Goal: Check status: Check status

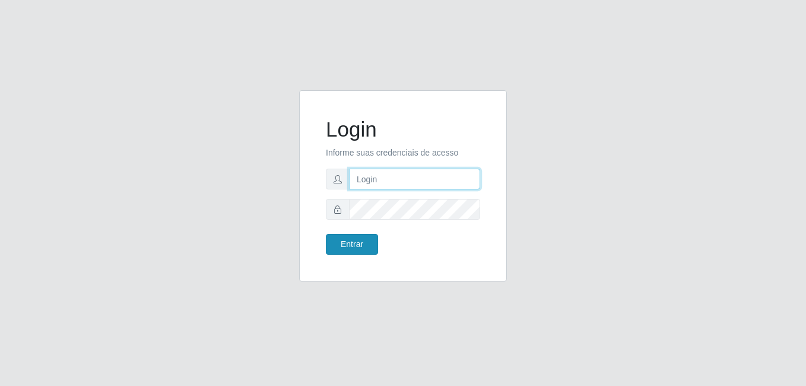
type input "bianor@bemais"
click at [351, 247] on button "Entrar" at bounding box center [352, 244] width 52 height 21
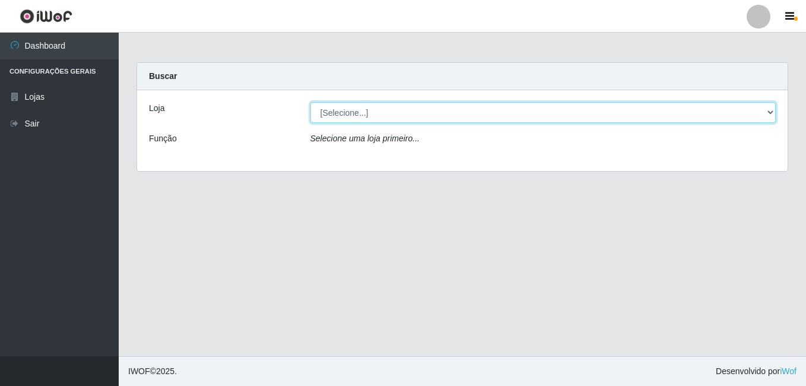
click at [771, 109] on select "[Selecione...] [PERSON_NAME]" at bounding box center [543, 112] width 466 height 21
select select "230"
click at [310, 102] on select "[Selecione...] [PERSON_NAME]" at bounding box center [543, 112] width 466 height 21
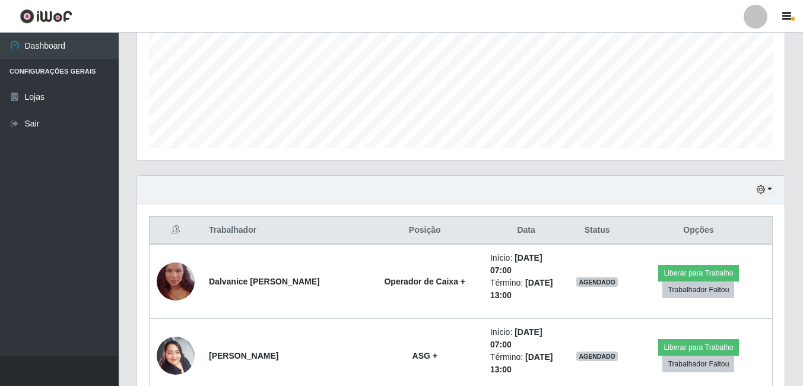
scroll to position [297, 0]
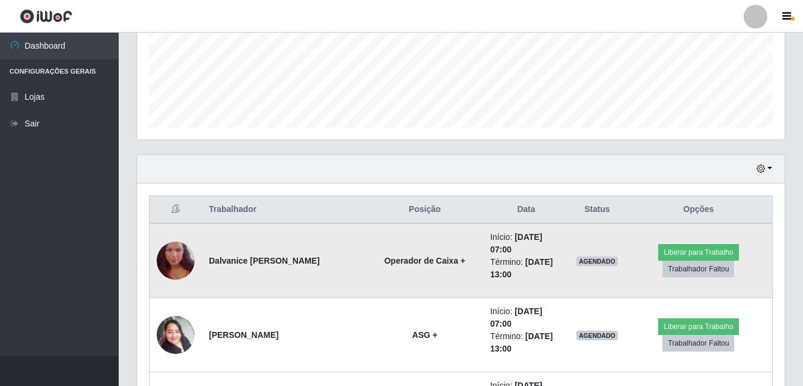
click at [177, 255] on img at bounding box center [176, 261] width 38 height 68
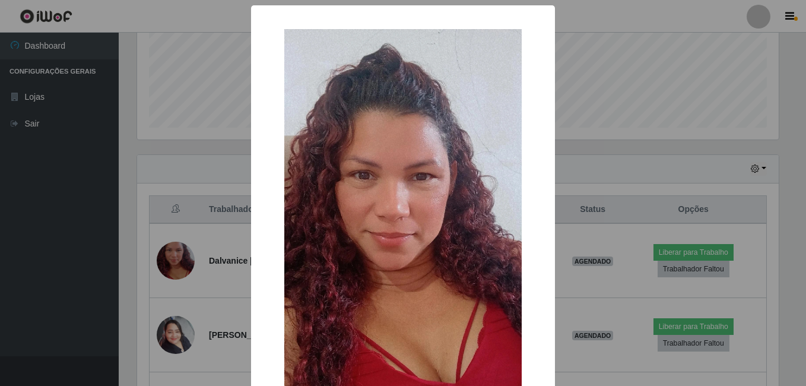
click at [200, 255] on div "× OK Cancel" at bounding box center [403, 193] width 806 height 386
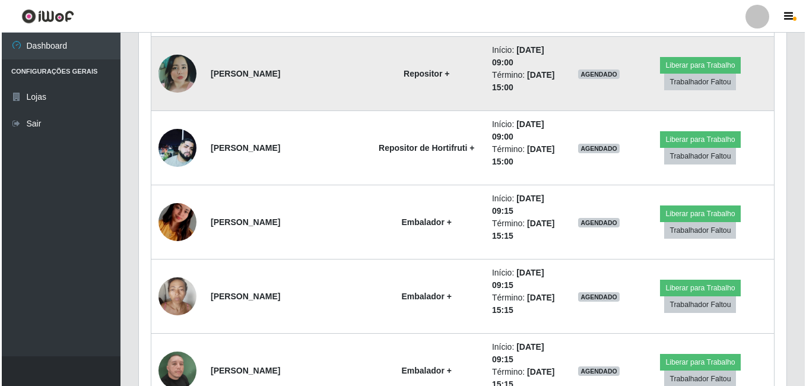
scroll to position [653, 0]
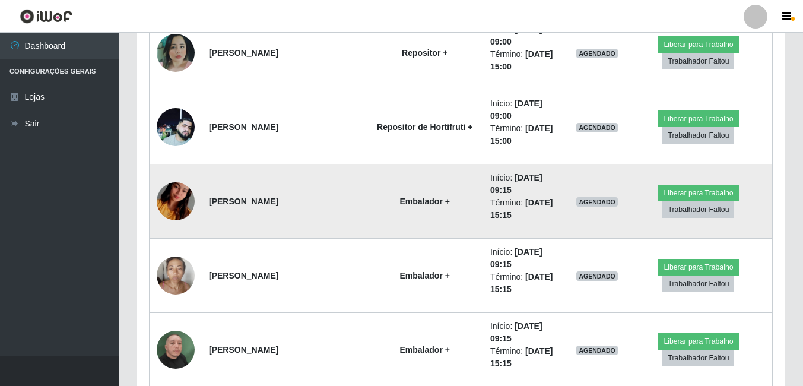
click at [180, 197] on img at bounding box center [176, 201] width 38 height 68
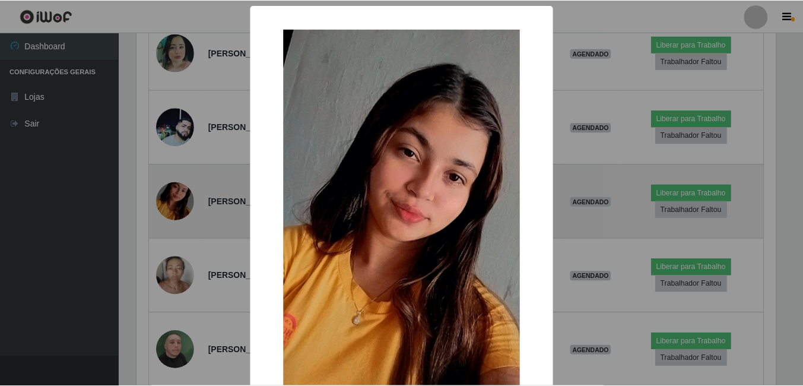
scroll to position [246, 642]
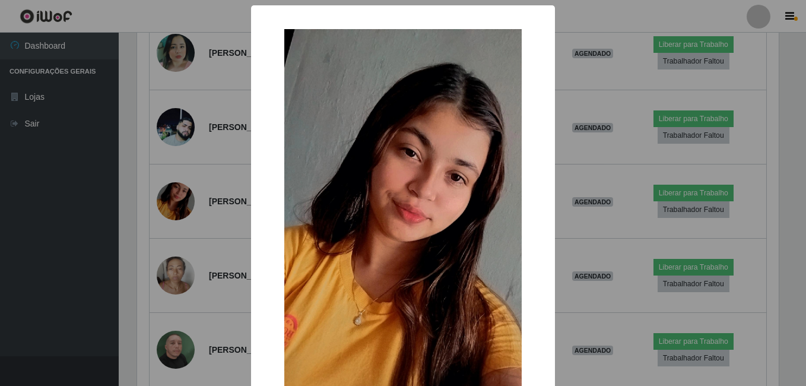
click at [182, 244] on div "× OK Cancel" at bounding box center [403, 193] width 806 height 386
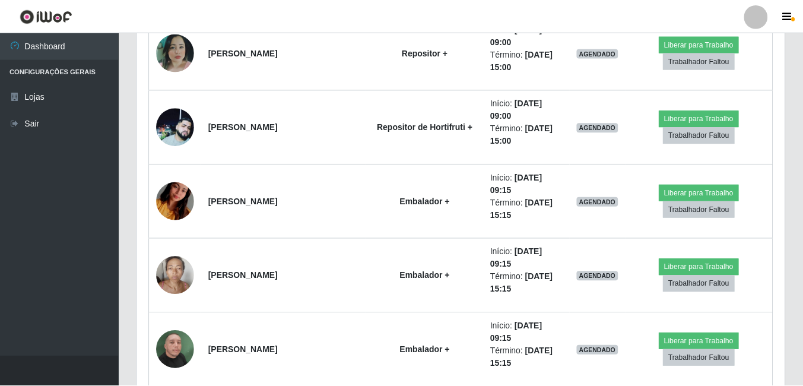
scroll to position [246, 648]
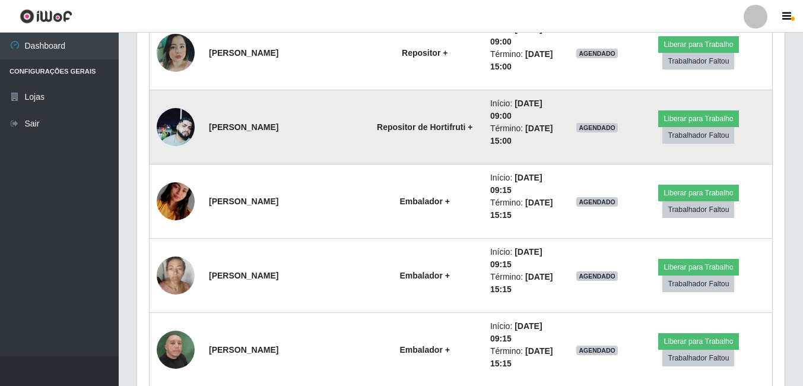
click at [180, 135] on img at bounding box center [176, 127] width 38 height 38
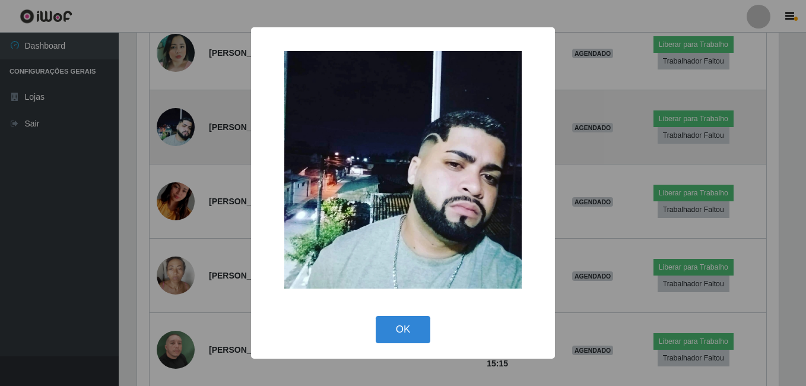
click at [180, 135] on div "× OK Cancel" at bounding box center [403, 193] width 806 height 386
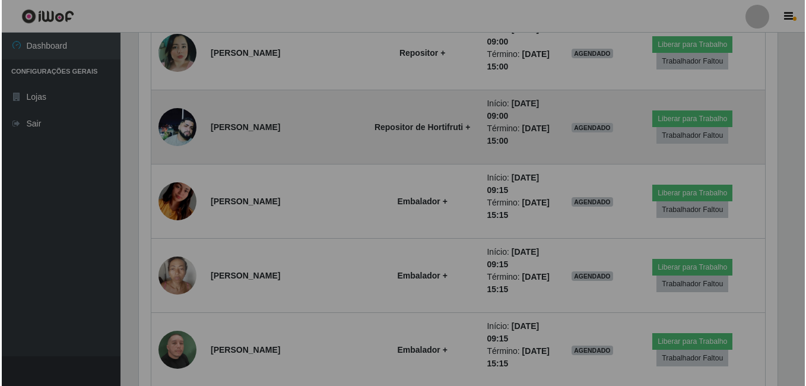
scroll to position [246, 648]
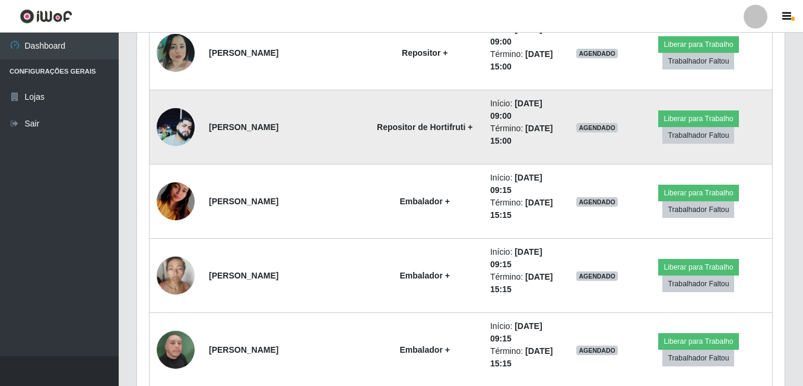
click at [180, 135] on img at bounding box center [176, 127] width 38 height 38
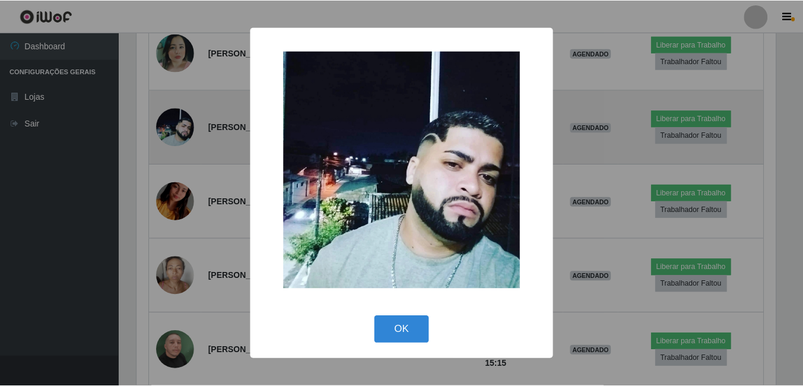
scroll to position [246, 642]
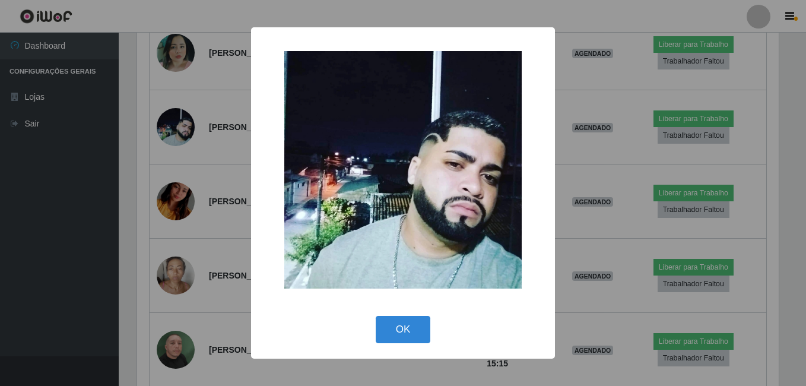
click at [194, 135] on div "× OK Cancel" at bounding box center [403, 193] width 806 height 386
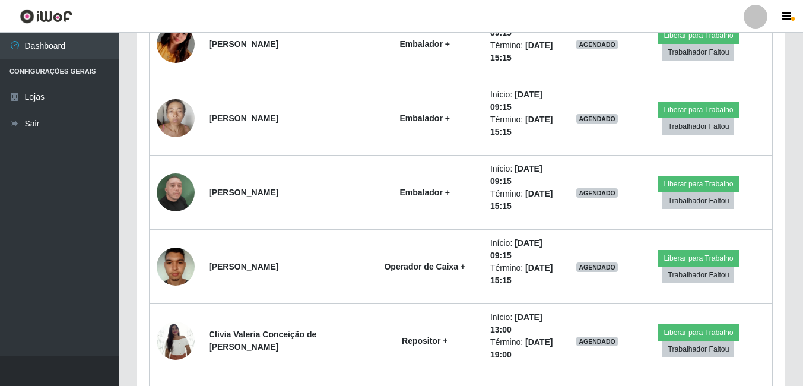
scroll to position [831, 0]
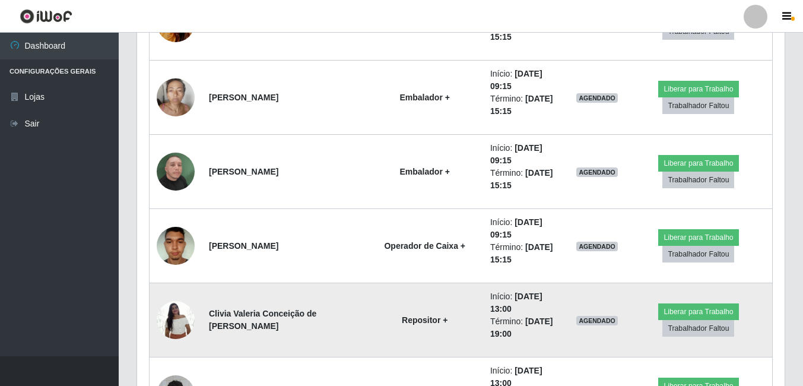
click at [177, 326] on img at bounding box center [176, 319] width 38 height 50
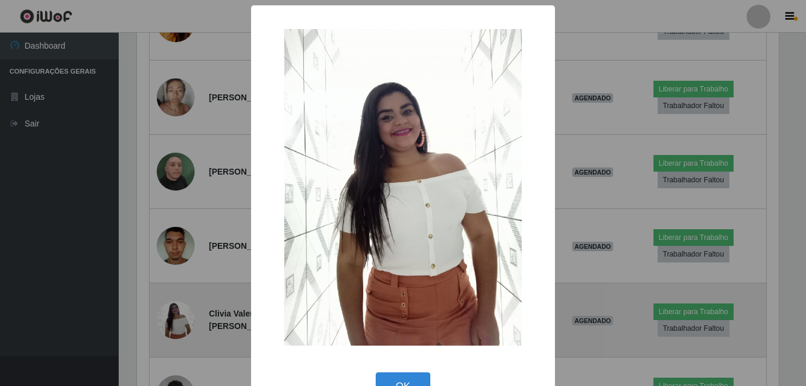
click at [177, 326] on div "× OK Cancel" at bounding box center [403, 193] width 806 height 386
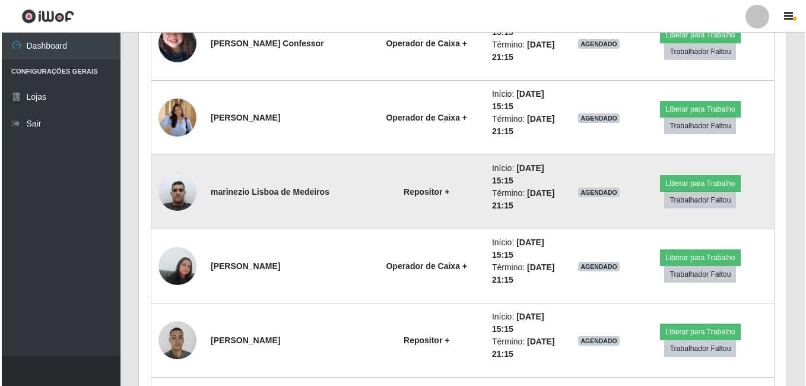
scroll to position [1425, 0]
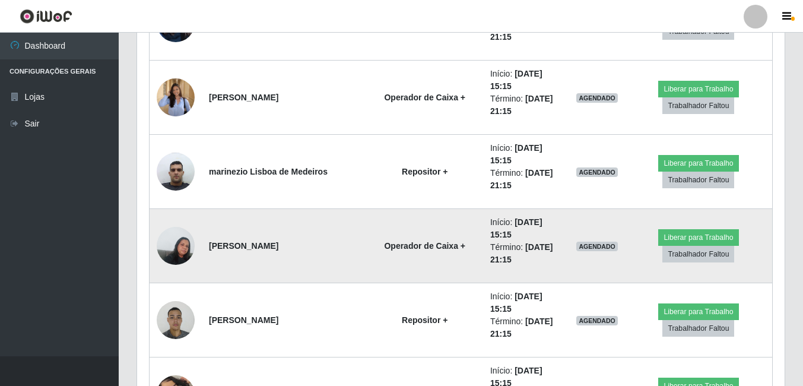
click at [184, 241] on img at bounding box center [176, 245] width 38 height 50
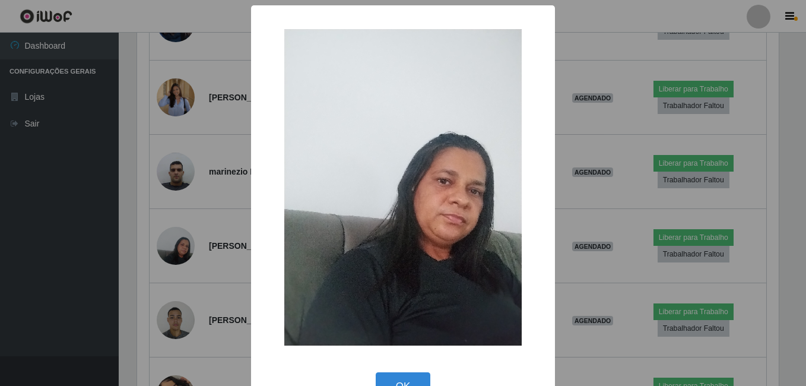
click at [193, 239] on div "× OK Cancel" at bounding box center [403, 193] width 806 height 386
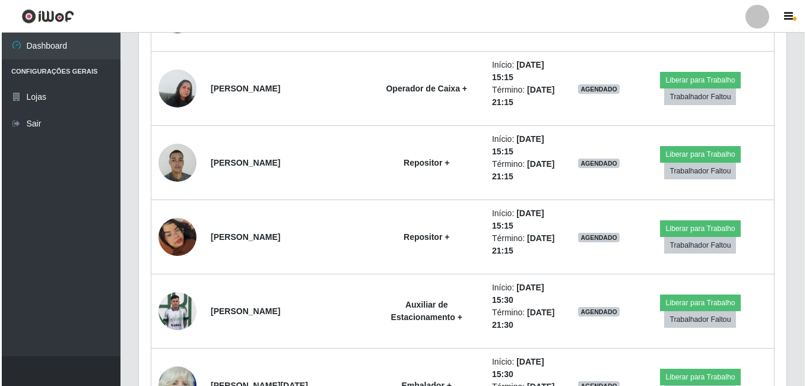
scroll to position [1603, 0]
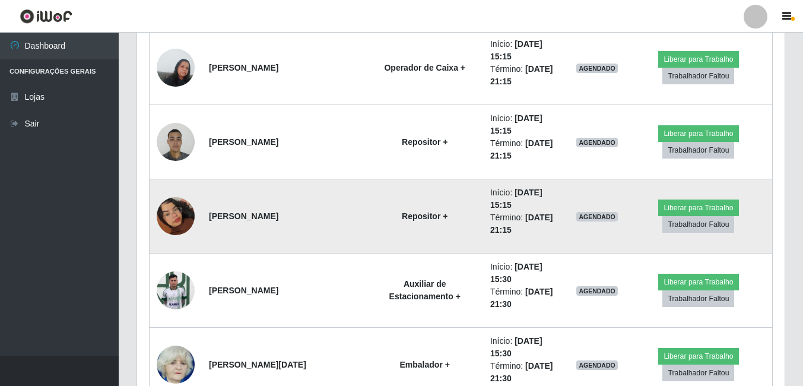
click at [184, 217] on img at bounding box center [176, 216] width 38 height 68
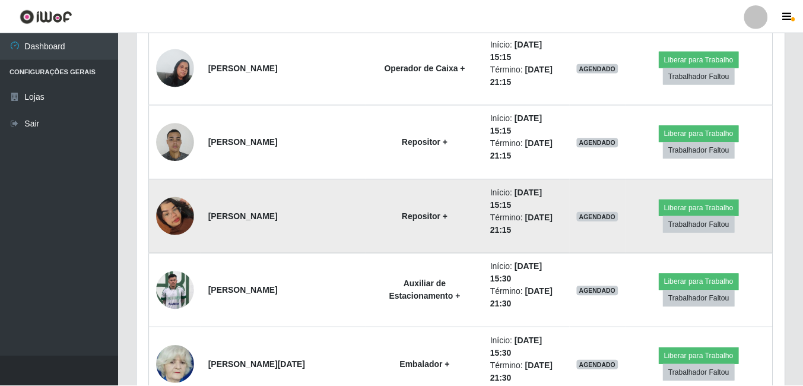
scroll to position [246, 642]
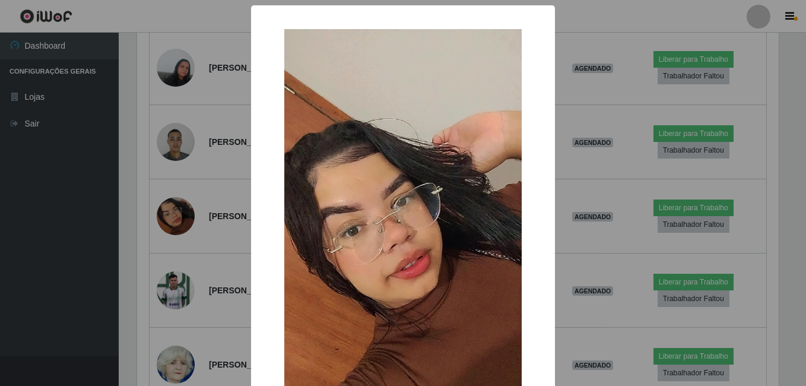
click at [198, 272] on div "× OK Cancel" at bounding box center [403, 193] width 806 height 386
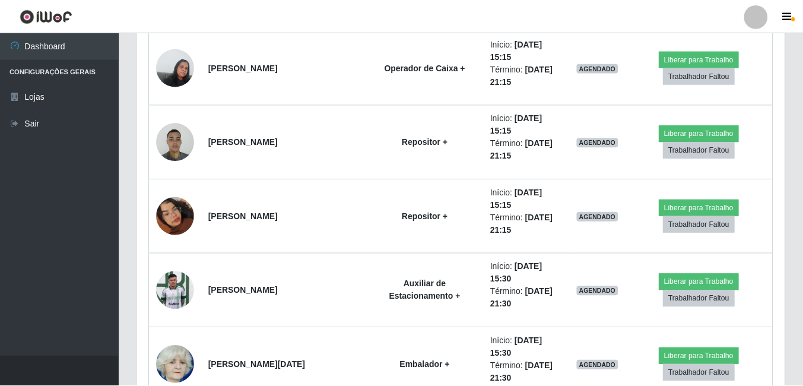
scroll to position [0, 0]
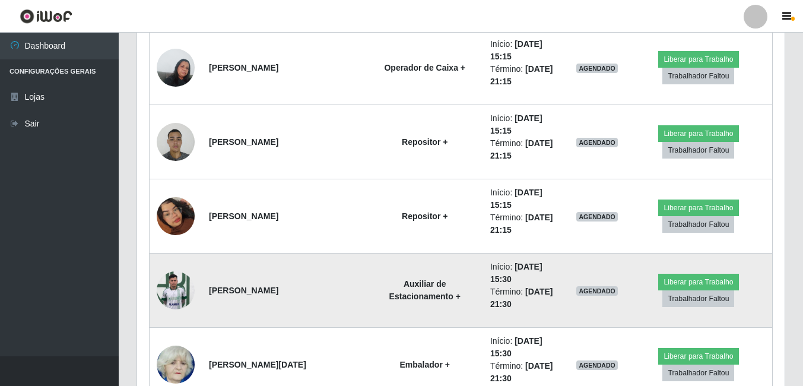
click at [179, 289] on img at bounding box center [176, 290] width 38 height 50
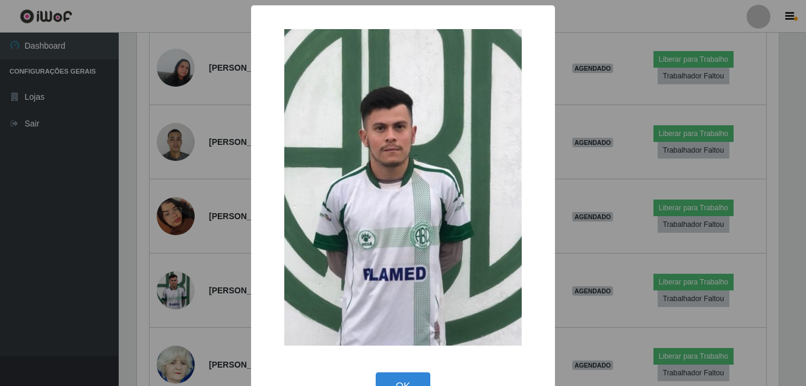
click at [202, 284] on div "× OK Cancel" at bounding box center [403, 193] width 806 height 386
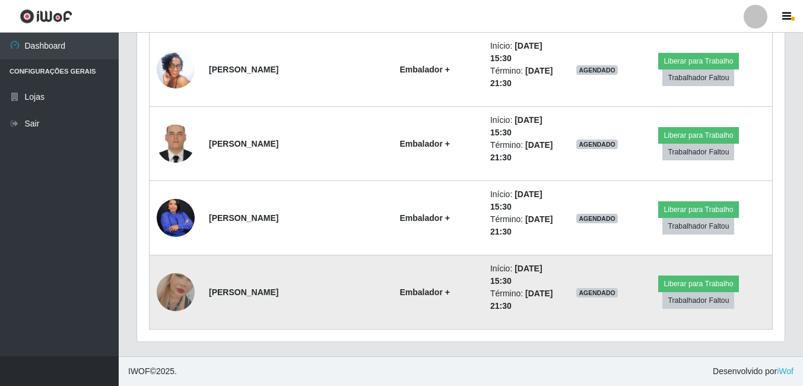
click at [166, 295] on img at bounding box center [176, 292] width 38 height 68
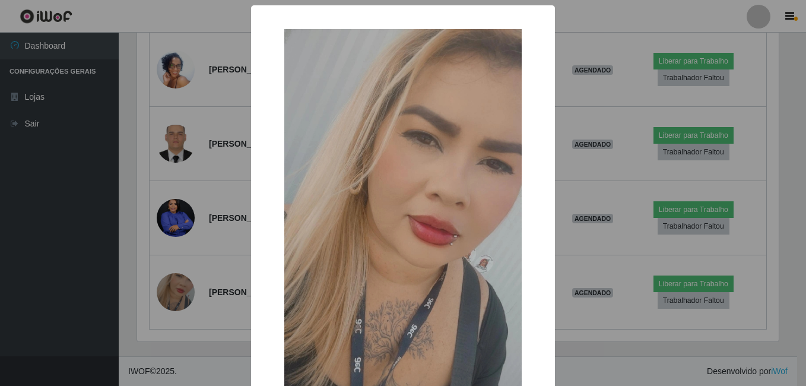
click at [202, 266] on div "× OK Cancel" at bounding box center [403, 193] width 806 height 386
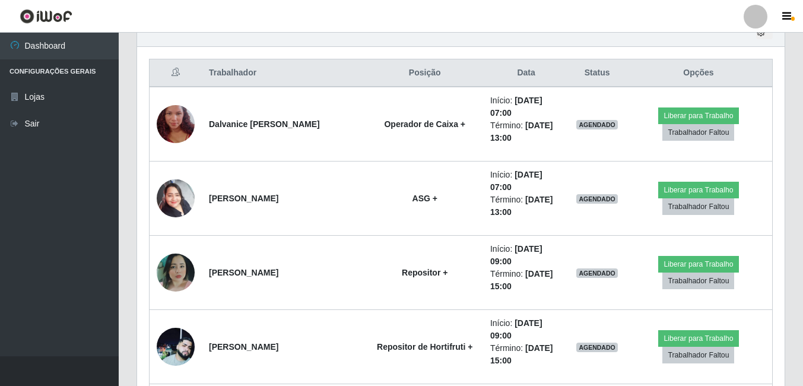
scroll to position [325, 0]
